Goal: Obtain resource: Obtain resource

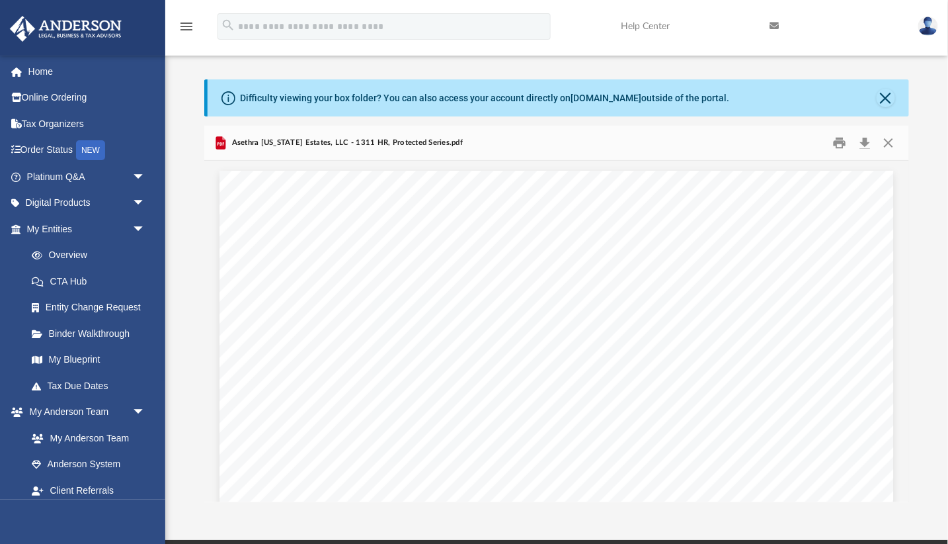
scroll to position [300, 705]
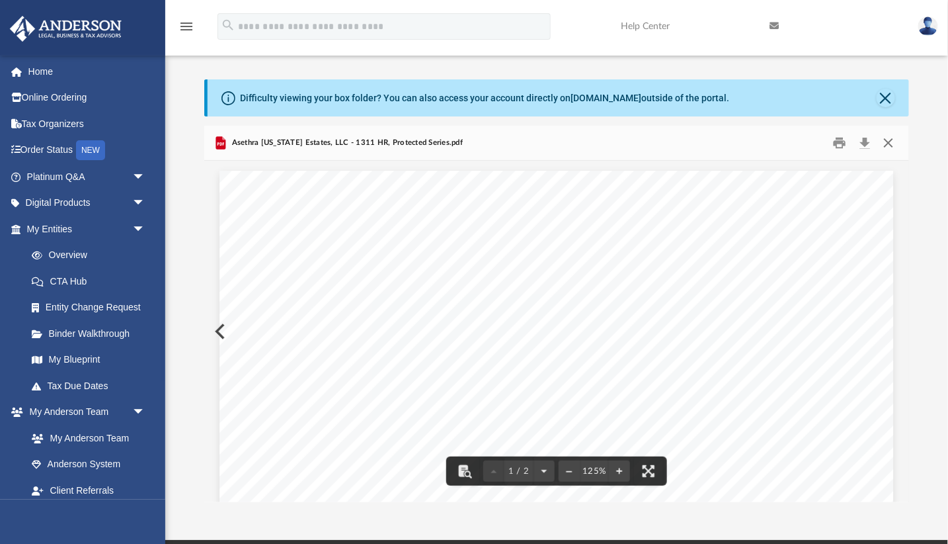
click at [897, 135] on button "Close" at bounding box center [888, 143] width 24 height 21
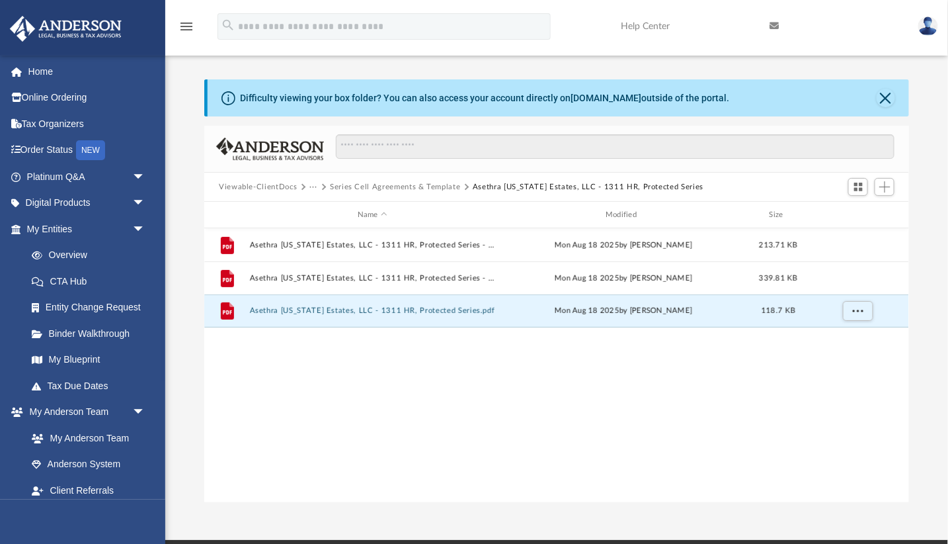
click at [438, 185] on button "Series Cell Agreements & Template" at bounding box center [395, 187] width 130 height 12
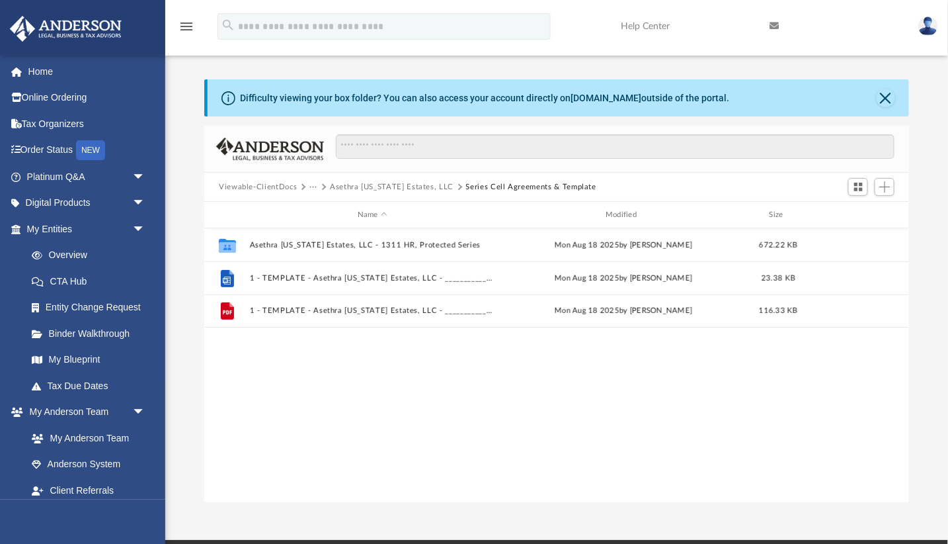
click at [398, 184] on button "Asethra [US_STATE] Estates, LLC" at bounding box center [392, 187] width 124 height 12
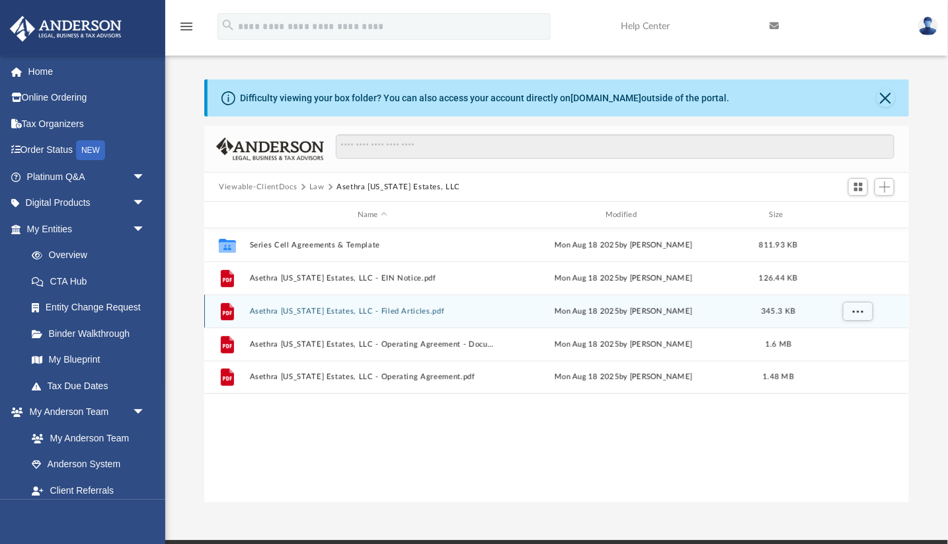
click at [371, 307] on button "Asethra [US_STATE] Estates, LLC - Filed Articles.pdf" at bounding box center [372, 311] width 245 height 9
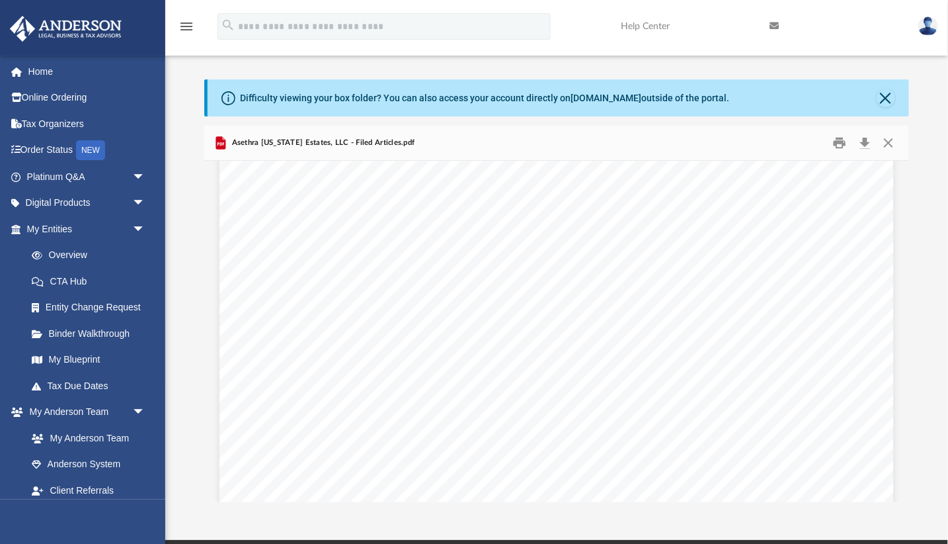
scroll to position [3230, 0]
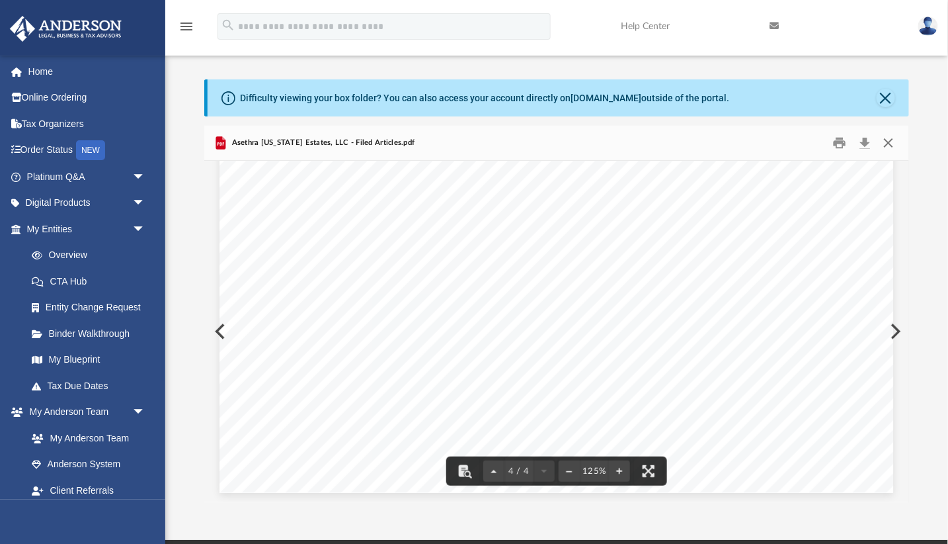
click at [891, 141] on button "Close" at bounding box center [888, 143] width 24 height 21
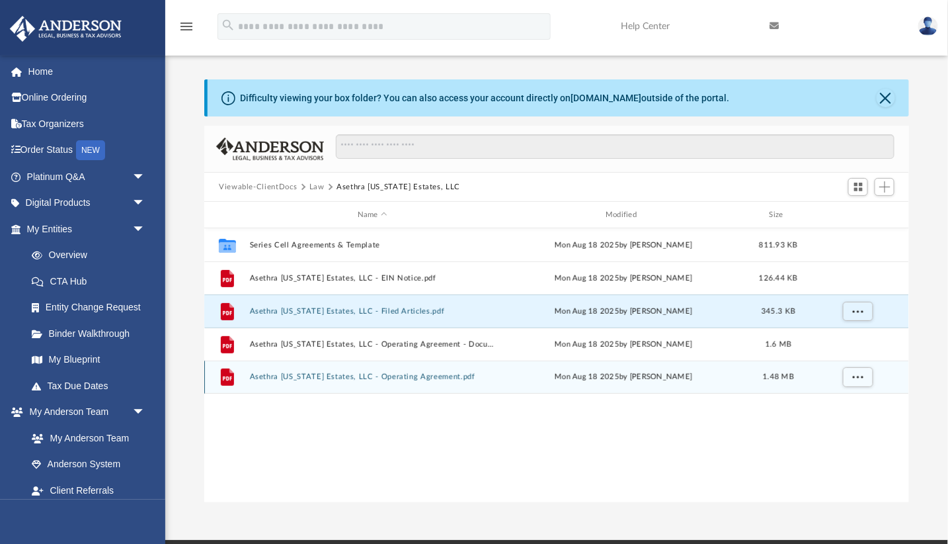
click at [302, 380] on div "File Asethra [US_STATE] Estates, LLC - Operating Agreement.pdf [DATE] by [PERSO…" at bounding box center [556, 376] width 705 height 33
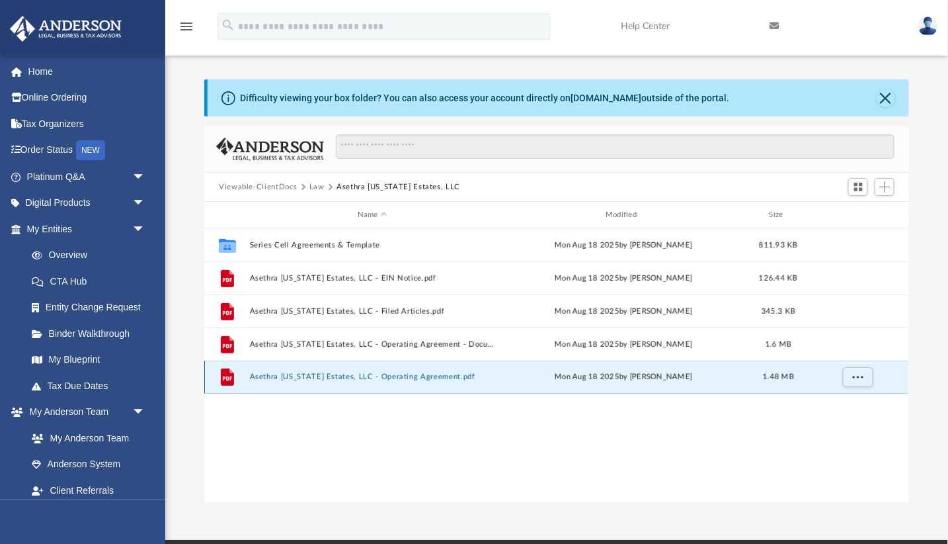
click at [302, 378] on button "Asethra [US_STATE] Estates, LLC - Operating Agreement.pdf" at bounding box center [372, 376] width 245 height 9
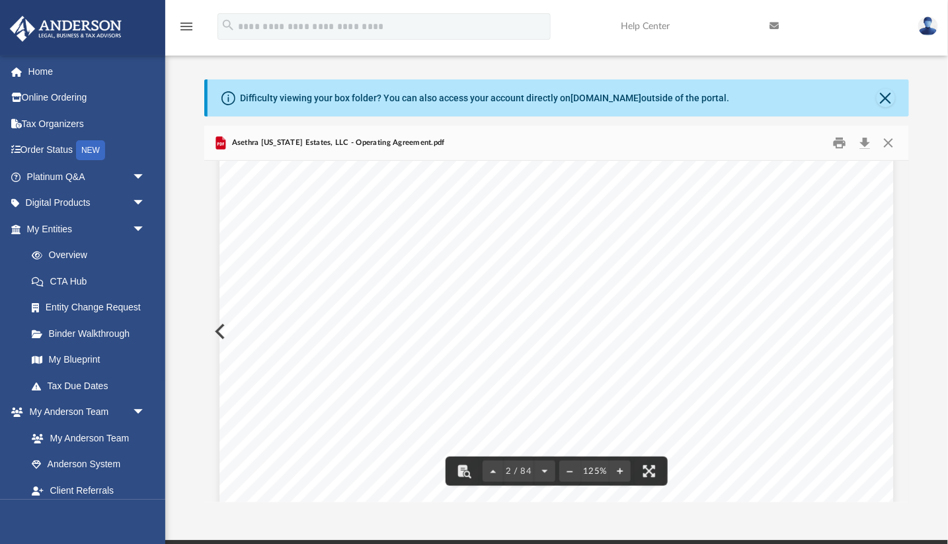
scroll to position [984, 0]
click at [769, 289] on span "[STREET_ADDRESS][PERSON_NAME][US_STATE]" at bounding box center [640, 288] width 286 height 13
click at [829, 297] on div "Overview of Asethra [US_STATE] Estates, LLC Entity Formation Information State …" at bounding box center [557, 515] width 675 height 873
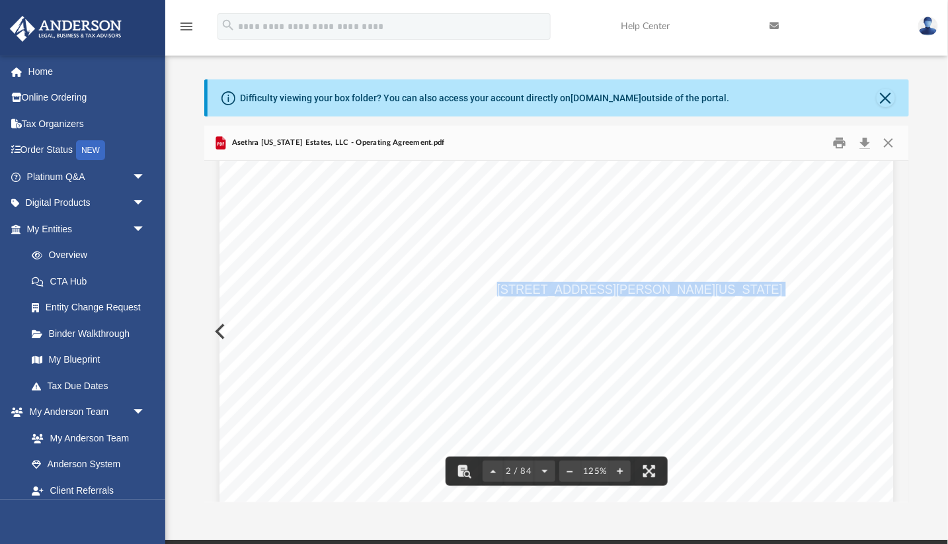
click at [815, 290] on div "Overview of Asethra [US_STATE] Estates, LLC Entity Formation Information State …" at bounding box center [557, 515] width 675 height 873
click at [496, 289] on div "Overview of Asethra [US_STATE] Estates, LLC Entity Formation Information State …" at bounding box center [557, 515] width 675 height 873
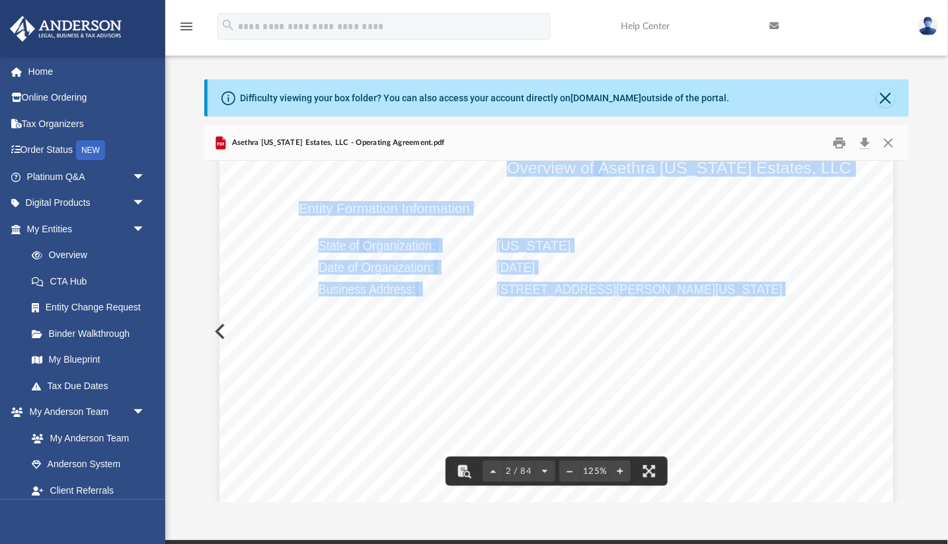
drag, startPoint x: 500, startPoint y: 289, endPoint x: 817, endPoint y: 288, distance: 317.5
click at [817, 288] on div "Overview of Asethra [US_STATE] Estates, LLC Entity Formation Information State …" at bounding box center [557, 515] width 675 height 873
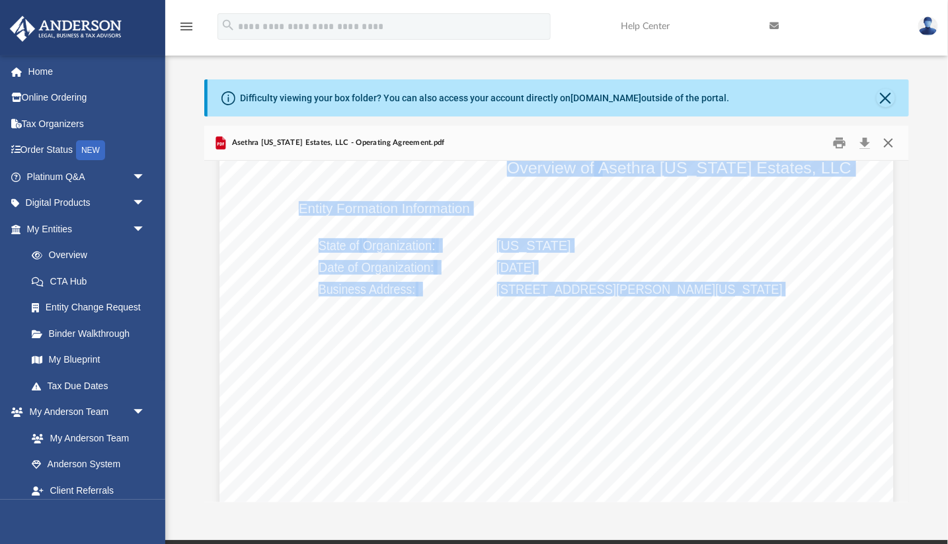
click at [897, 141] on button "Close" at bounding box center [888, 143] width 24 height 21
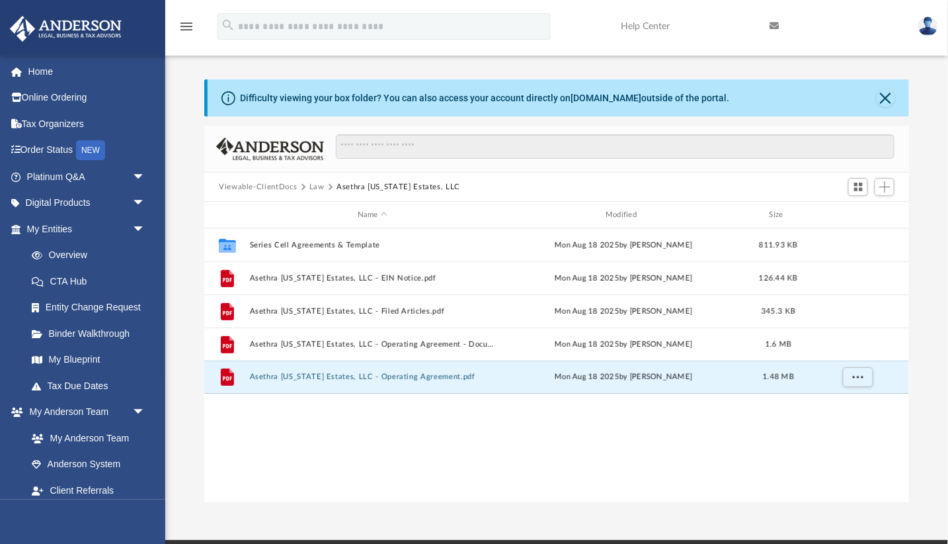
click at [388, 438] on div "Collaborated Folder Series Cell Agreements & Template [DATE] by [PERSON_NAME] 8…" at bounding box center [556, 365] width 705 height 274
click at [386, 376] on button "Asethra [US_STATE] Estates, LLC - Operating Agreement.pdf" at bounding box center [372, 376] width 245 height 9
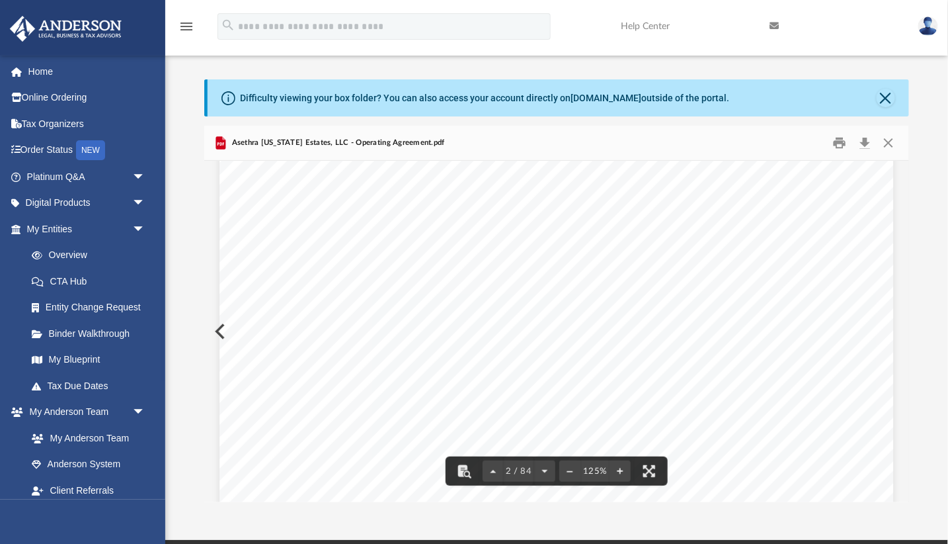
scroll to position [1058, 0]
click at [80, 244] on link "Overview" at bounding box center [92, 255] width 147 height 26
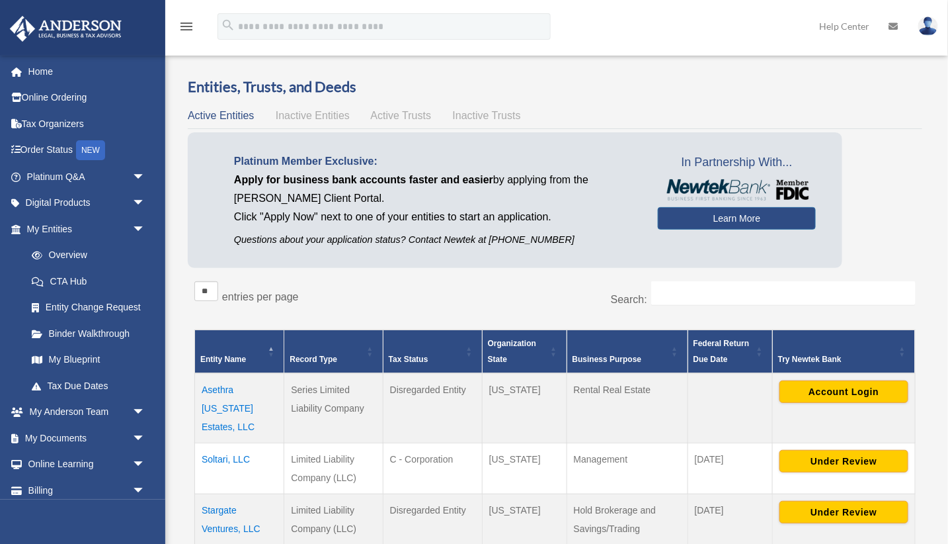
click at [224, 397] on td "Asethra [US_STATE] Estates, LLC" at bounding box center [239, 408] width 89 height 70
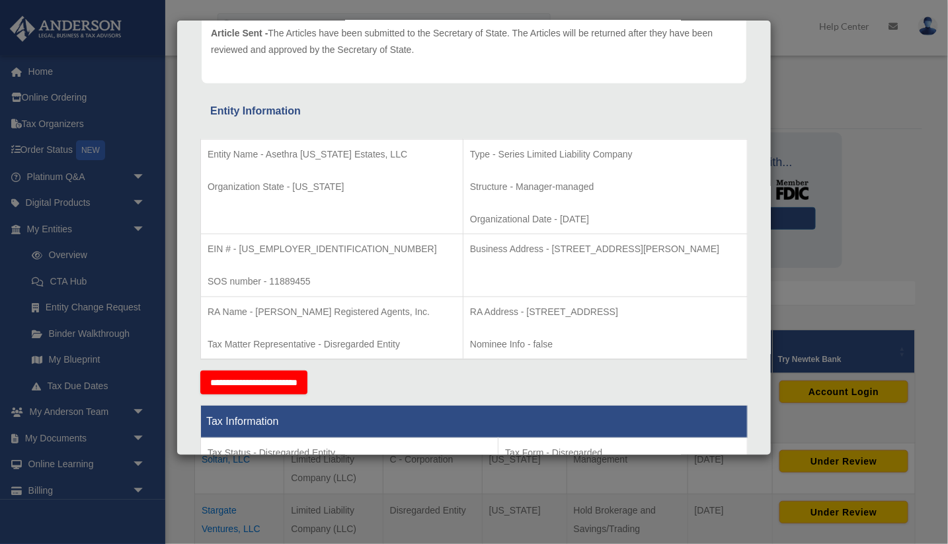
scroll to position [175, 0]
